Goal: Use online tool/utility

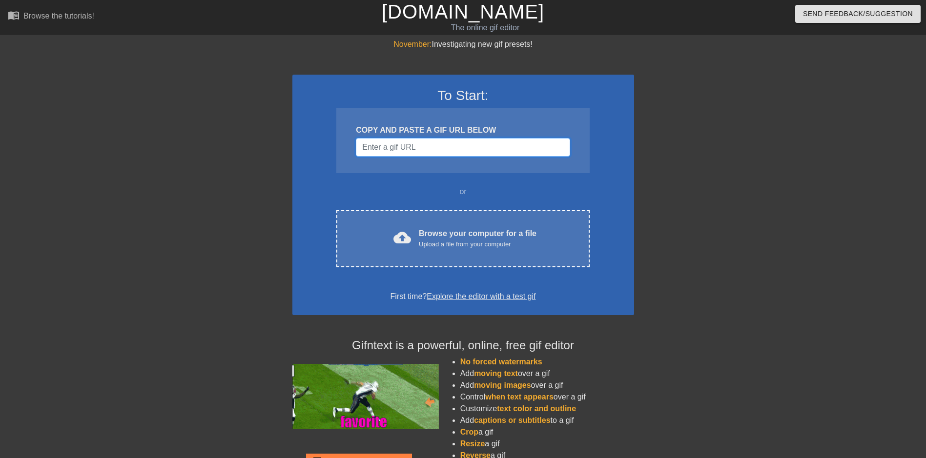
click at [427, 147] on input "Username" at bounding box center [463, 147] width 214 height 19
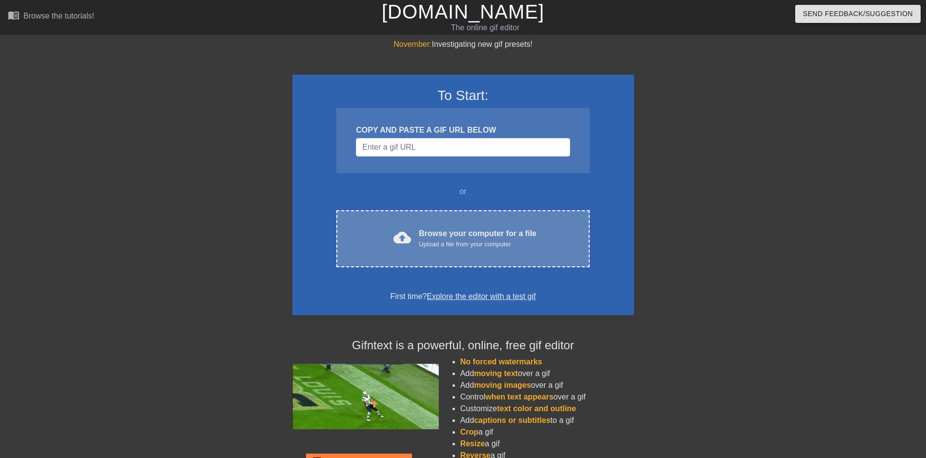
click at [433, 242] on div "Upload a file from your computer" at bounding box center [478, 245] width 118 height 10
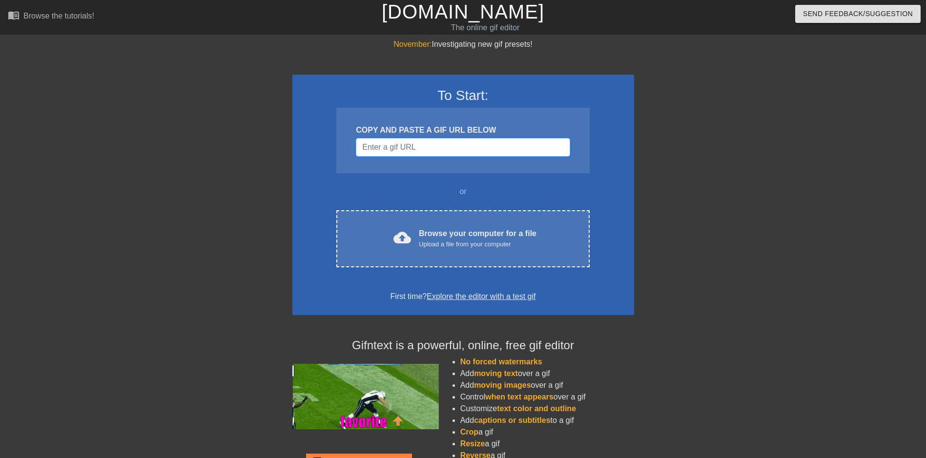
click at [420, 145] on input "Username" at bounding box center [463, 147] width 214 height 19
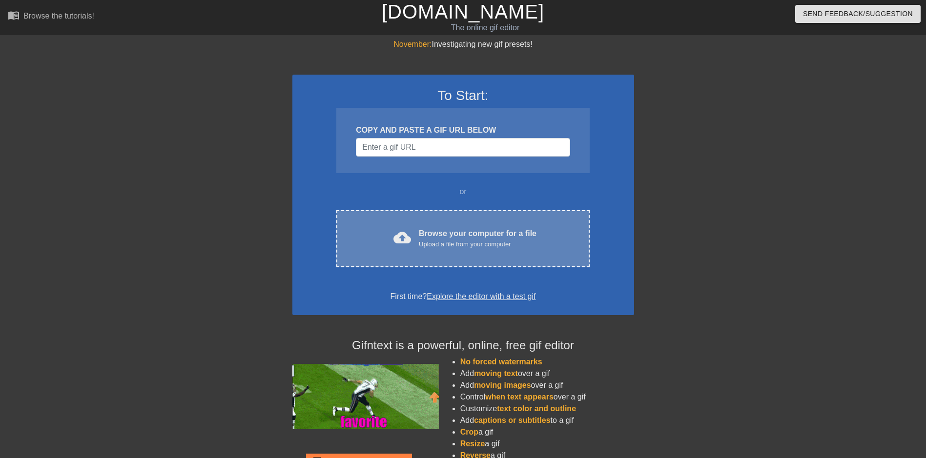
click at [382, 241] on div "cloud_upload Browse your computer for a file Upload a file from your computer" at bounding box center [463, 239] width 212 height 22
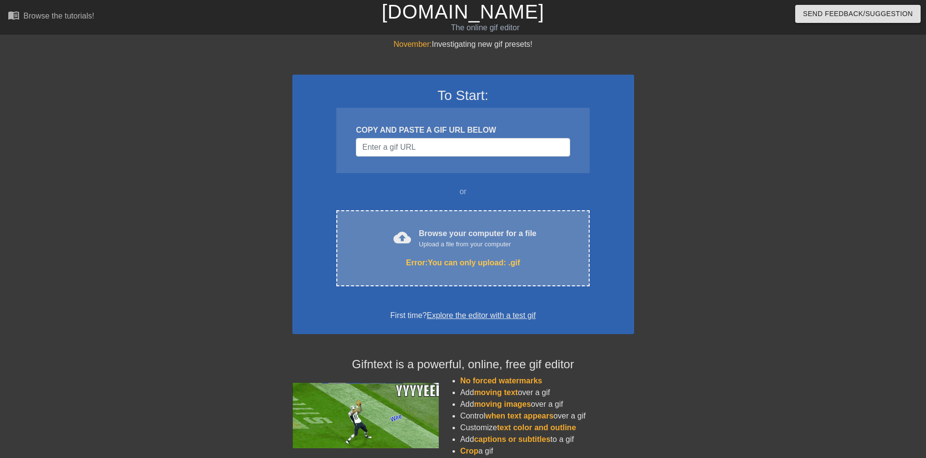
click at [520, 275] on div "cloud_upload Browse your computer for a file Upload a file from your computer E…" at bounding box center [462, 248] width 253 height 76
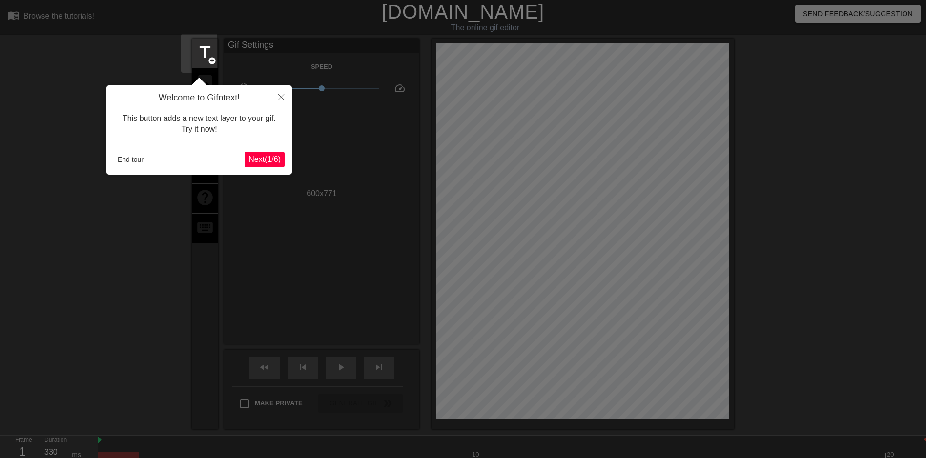
scroll to position [24, 0]
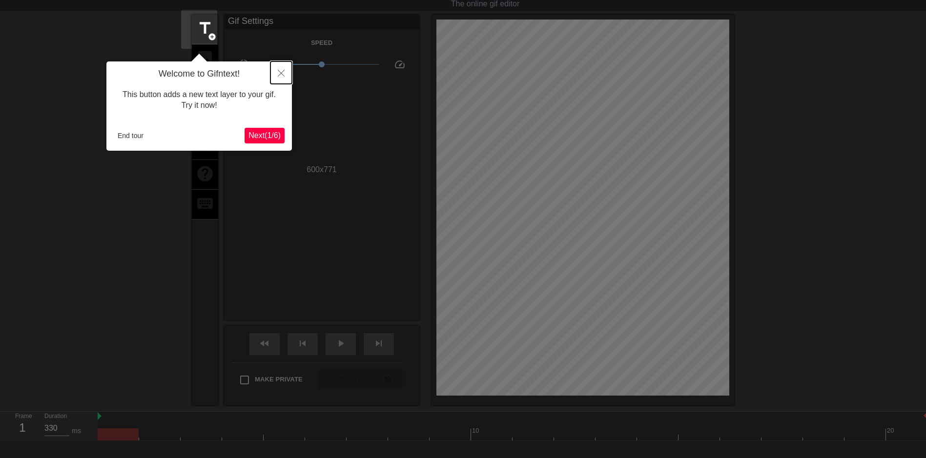
click at [281, 80] on button "Close" at bounding box center [280, 73] width 21 height 22
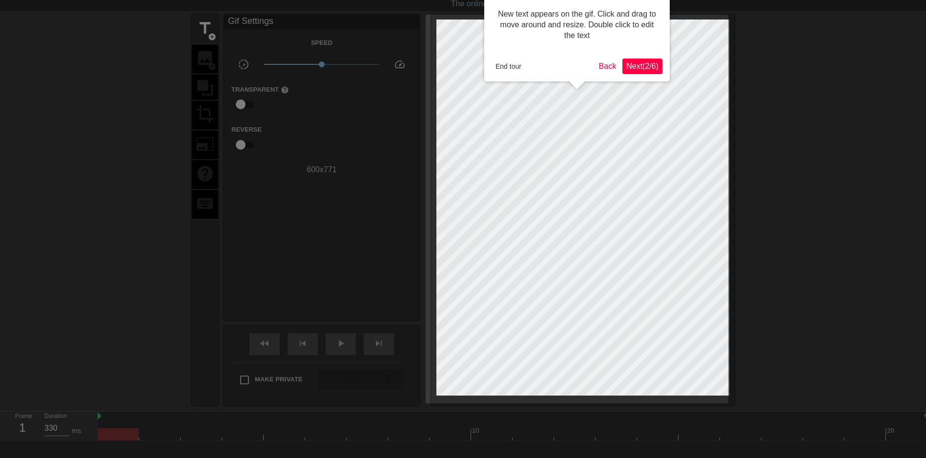
scroll to position [0, 0]
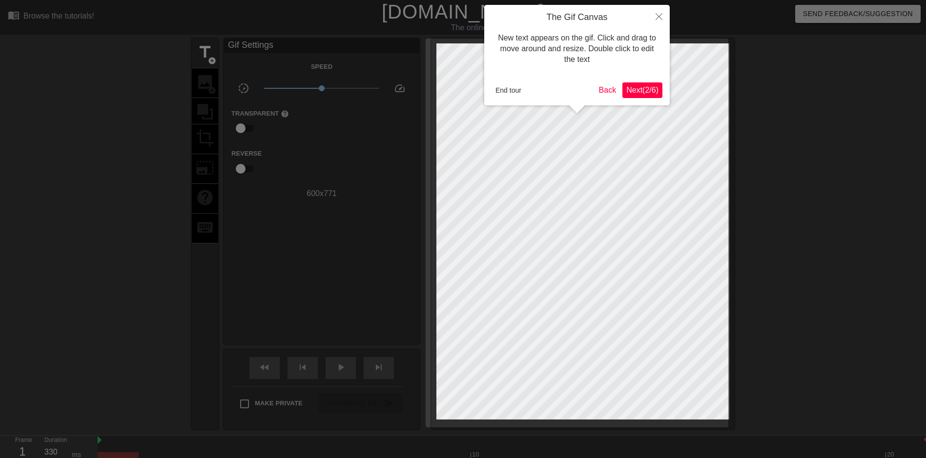
click at [641, 90] on span "Next ( 2 / 6 )" at bounding box center [642, 90] width 32 height 8
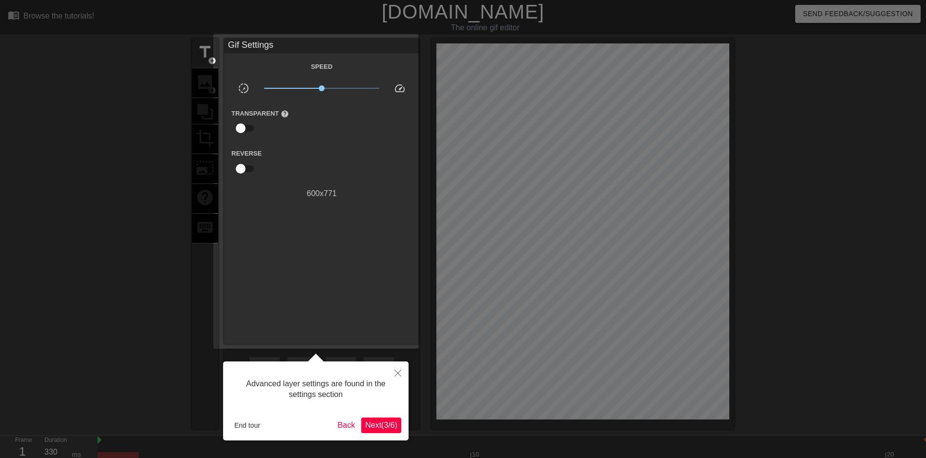
scroll to position [24, 0]
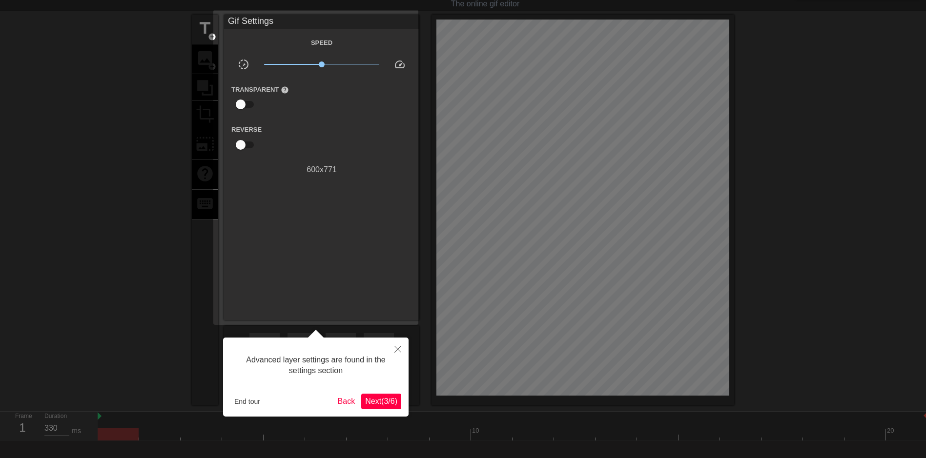
click at [389, 406] on span "Next ( 3 / 6 )" at bounding box center [381, 401] width 32 height 8
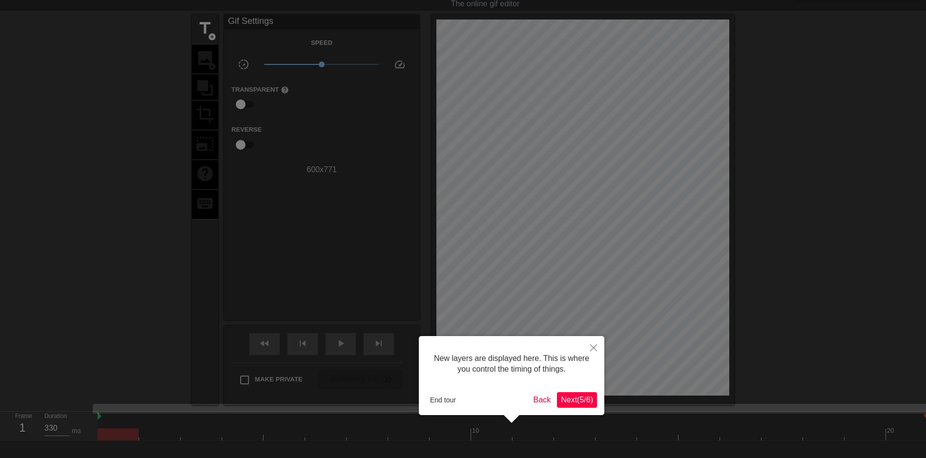
scroll to position [8, 0]
click at [594, 400] on button "Next ( 5 / 6 )" at bounding box center [577, 401] width 40 height 16
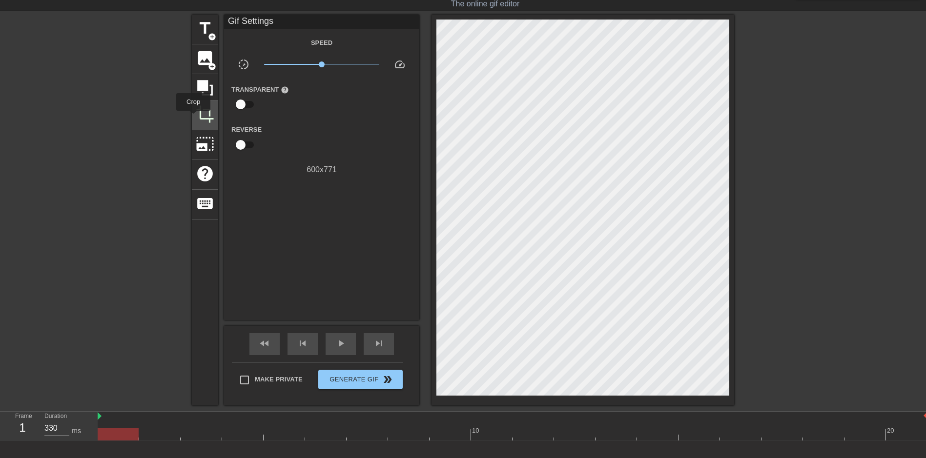
click at [196, 118] on span "crop" at bounding box center [205, 114] width 19 height 19
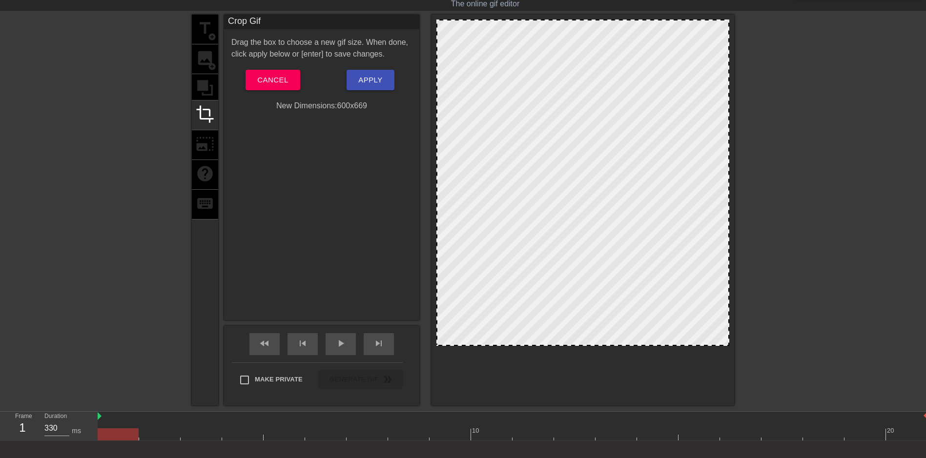
drag, startPoint x: 581, startPoint y: 395, endPoint x: 585, endPoint y: 346, distance: 50.0
click at [585, 346] on div at bounding box center [582, 345] width 291 height 5
click at [335, 338] on span "play_arrow" at bounding box center [341, 344] width 12 height 12
click at [335, 338] on span "pause" at bounding box center [341, 344] width 12 height 12
click at [352, 72] on button "Apply" at bounding box center [370, 80] width 47 height 21
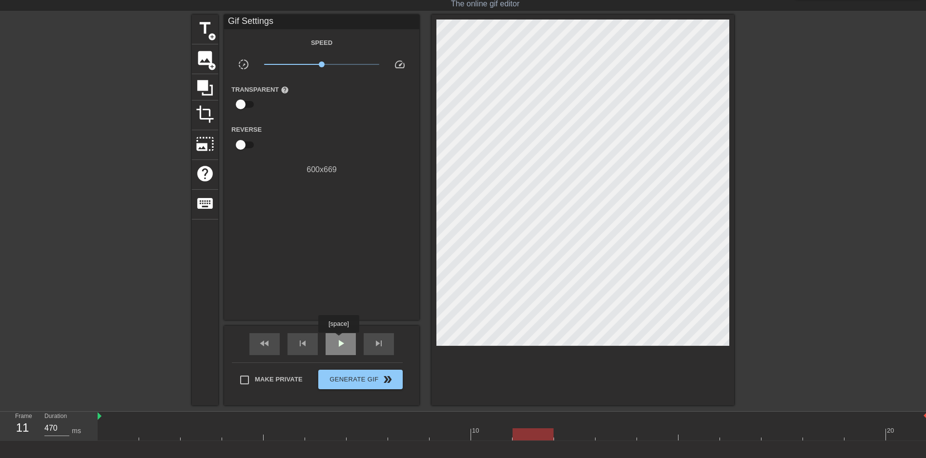
click at [338, 341] on span "play_arrow" at bounding box center [341, 344] width 12 height 12
click at [338, 341] on span "pause" at bounding box center [341, 344] width 12 height 12
type input "70"
click at [367, 379] on span "Generate Gif double_arrow" at bounding box center [360, 380] width 77 height 12
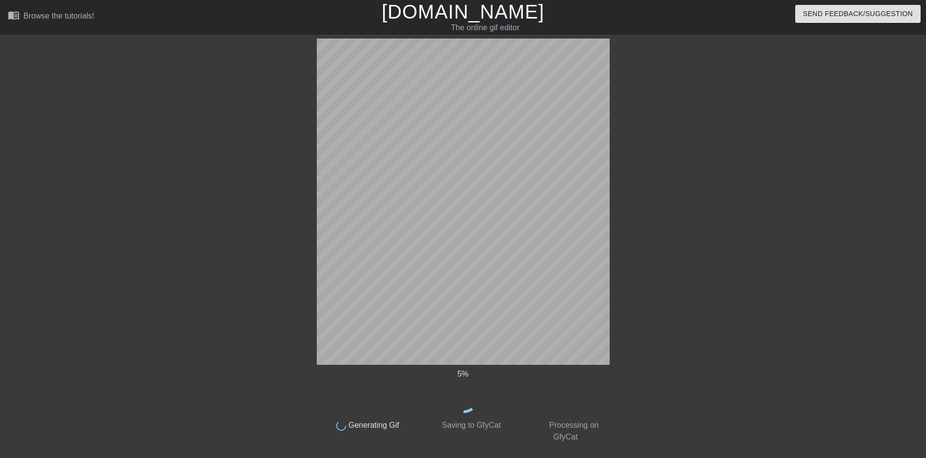
scroll to position [0, 0]
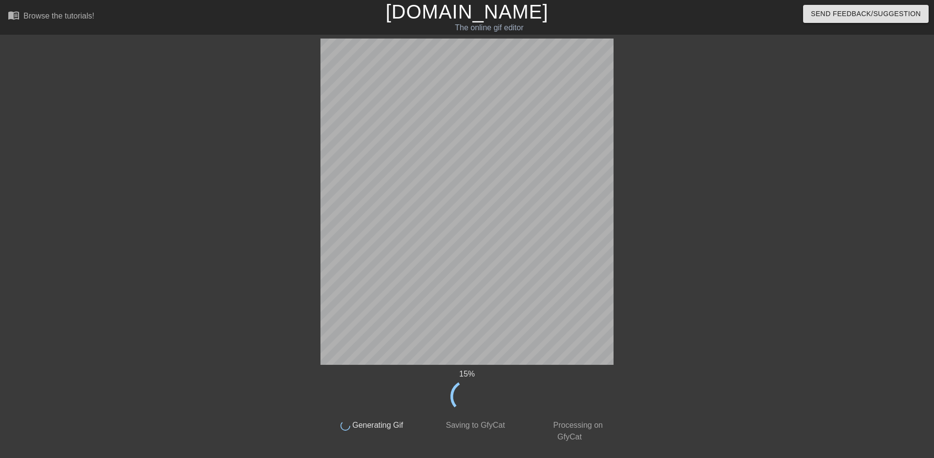
drag, startPoint x: 614, startPoint y: 277, endPoint x: 720, endPoint y: 174, distance: 147.4
click at [720, 174] on div "15 % done Generating Gif done Saving to GfyCat done Processing on GfyCat title …" at bounding box center [467, 241] width 934 height 405
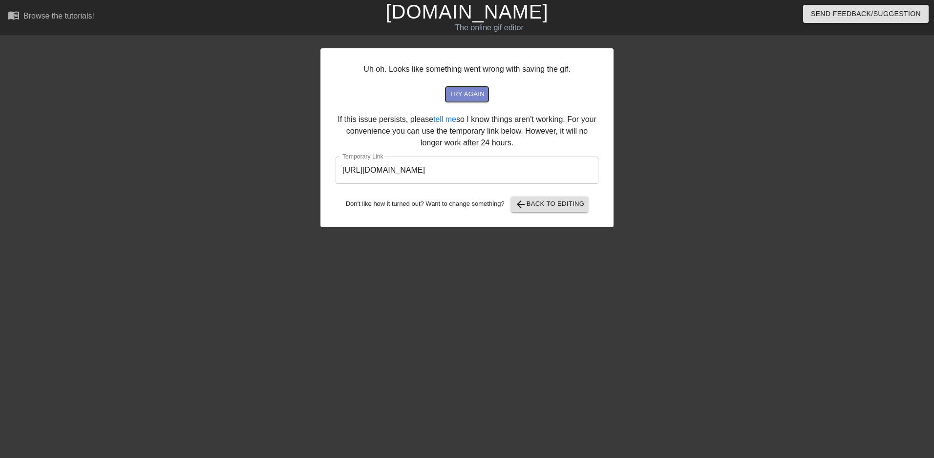
click at [466, 93] on span "try again" at bounding box center [466, 94] width 35 height 11
drag, startPoint x: 560, startPoint y: 168, endPoint x: 221, endPoint y: 175, distance: 338.4
click at [221, 175] on div "Uh oh. Looks like something went wrong with saving the gif. try again If this i…" at bounding box center [467, 185] width 934 height 293
click at [532, 207] on span "arrow_back Back to Editing" at bounding box center [550, 205] width 70 height 12
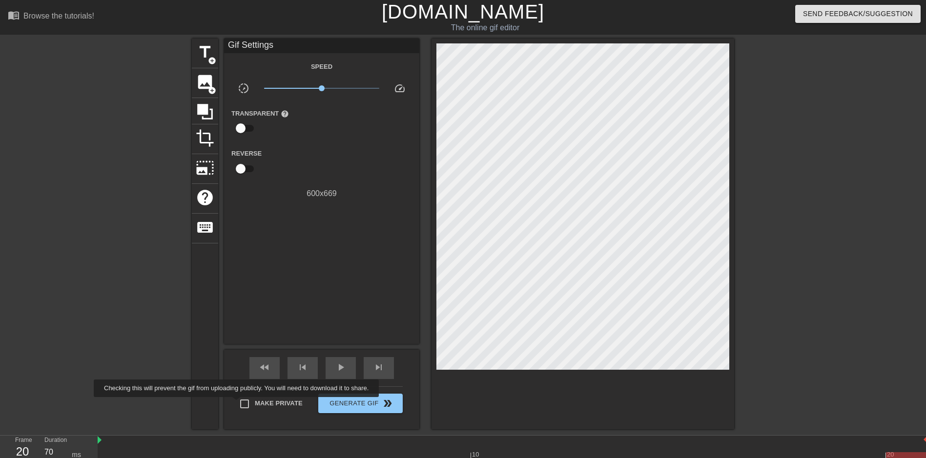
click at [238, 404] on input "Make Private" at bounding box center [244, 404] width 21 height 21
checkbox input "true"
click at [342, 396] on button "Generate Gif double_arrow" at bounding box center [360, 404] width 84 height 20
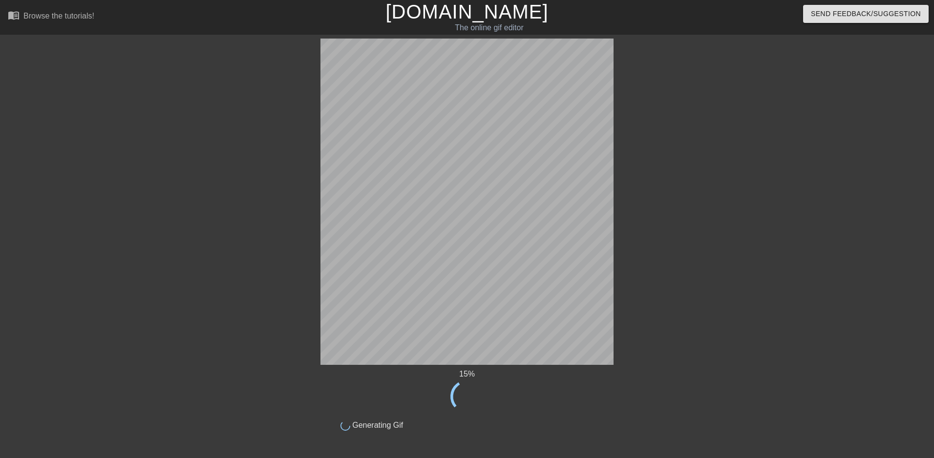
drag, startPoint x: 392, startPoint y: 367, endPoint x: 729, endPoint y: 165, distance: 393.3
click at [729, 165] on div "15 % done Generating Gif title add_circle image add_circle crop photo_size_sele…" at bounding box center [467, 235] width 934 height 393
drag, startPoint x: 631, startPoint y: 164, endPoint x: 791, endPoint y: 66, distance: 187.8
click at [791, 66] on div "35 % done Generating Gif title add_circle image add_circle crop photo_size_sele…" at bounding box center [467, 235] width 934 height 393
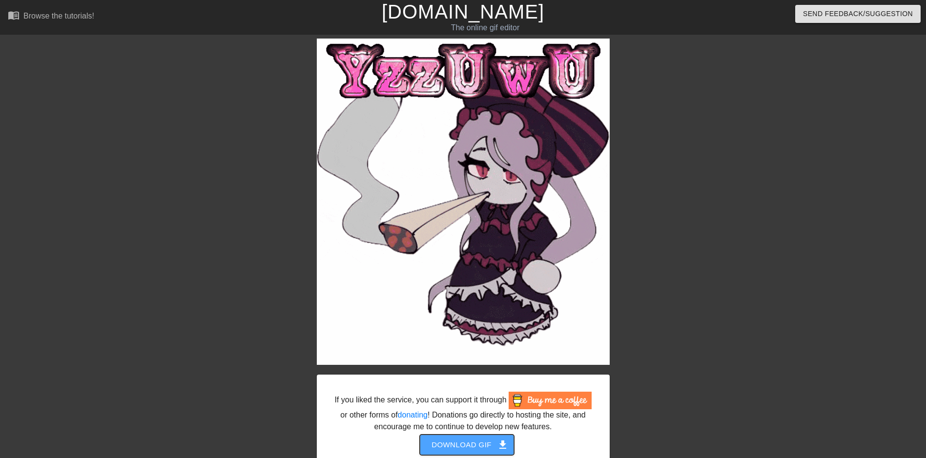
click at [477, 451] on span "Download gif get_app" at bounding box center [467, 445] width 71 height 13
